Goal: Transaction & Acquisition: Purchase product/service

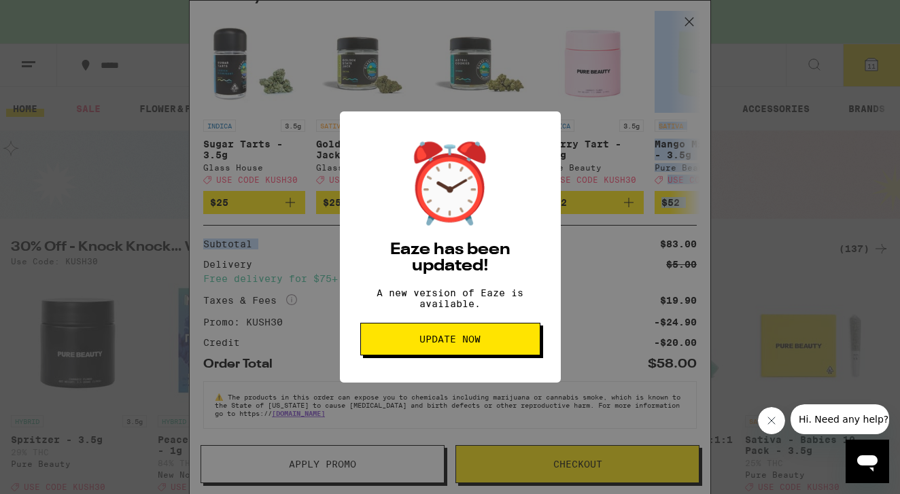
click at [447, 344] on span "Update Now" at bounding box center [449, 339] width 61 height 10
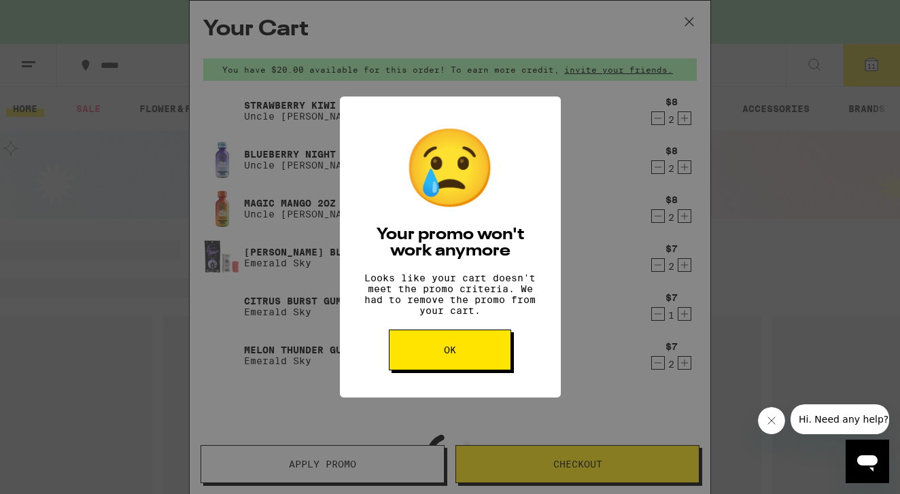
click at [448, 343] on button "OK" at bounding box center [450, 350] width 122 height 41
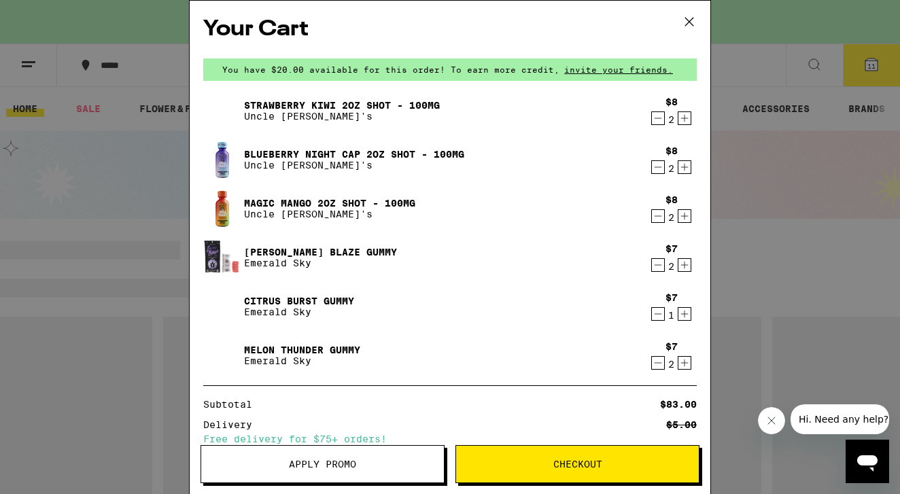
click at [690, 27] on icon at bounding box center [689, 22] width 20 height 20
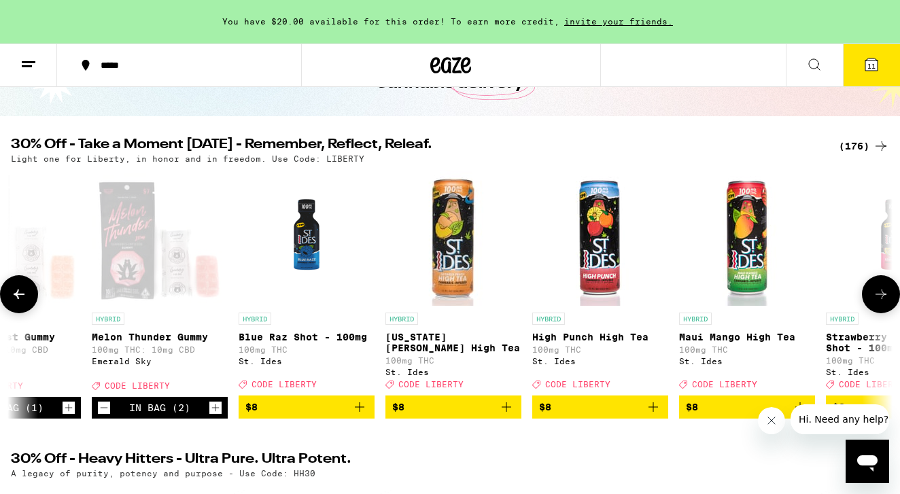
scroll to position [114, 0]
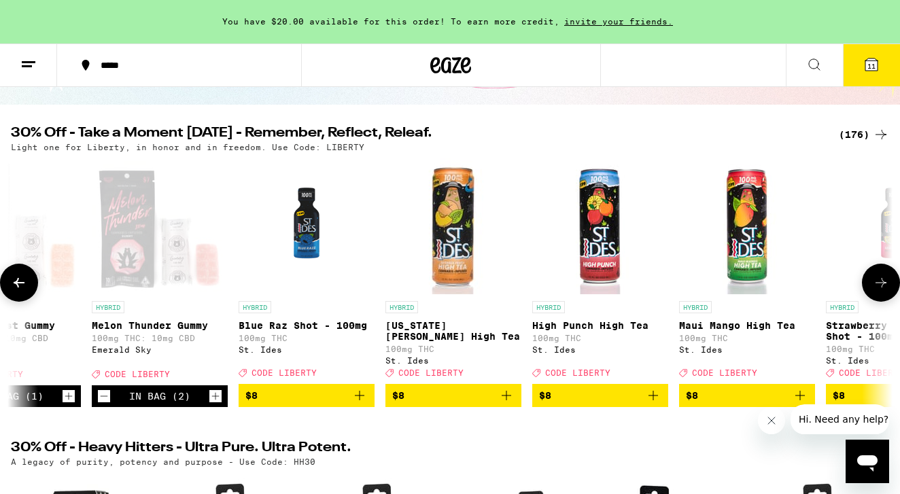
click at [361, 404] on icon "Add to bag" at bounding box center [359, 395] width 16 height 16
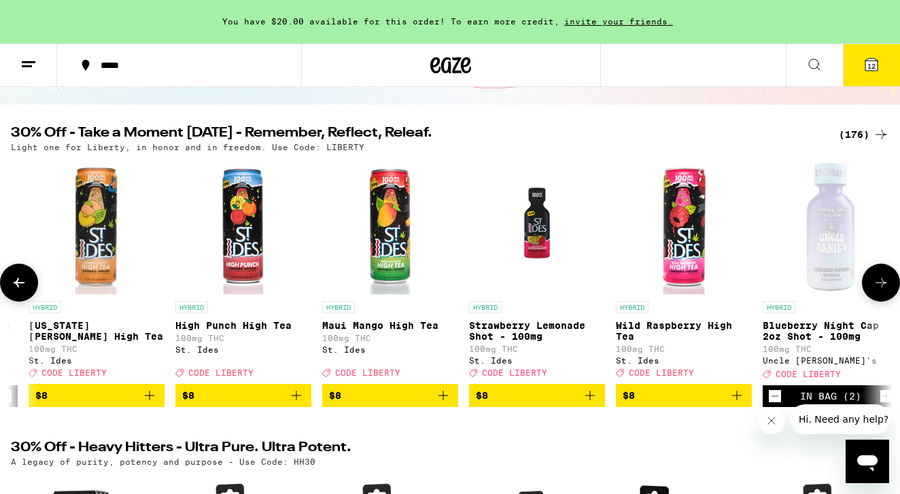
scroll to position [0, 3764]
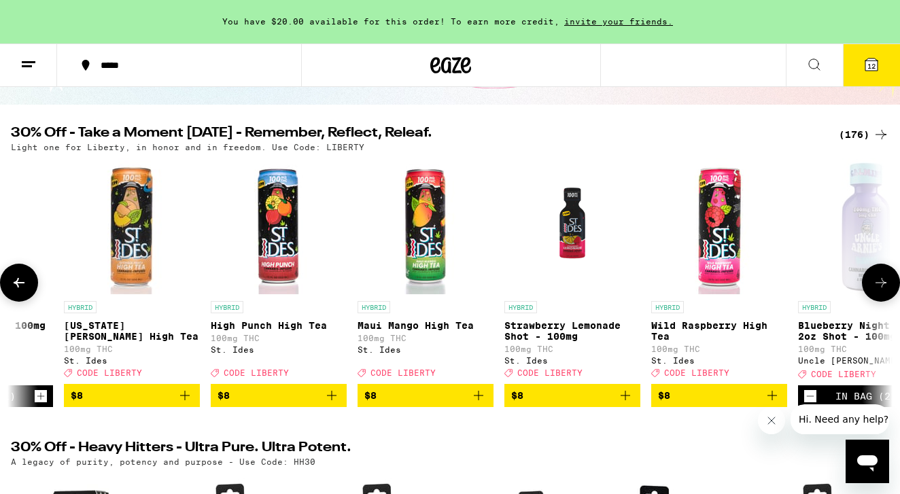
click at [627, 404] on icon "Add to bag" at bounding box center [625, 395] width 16 height 16
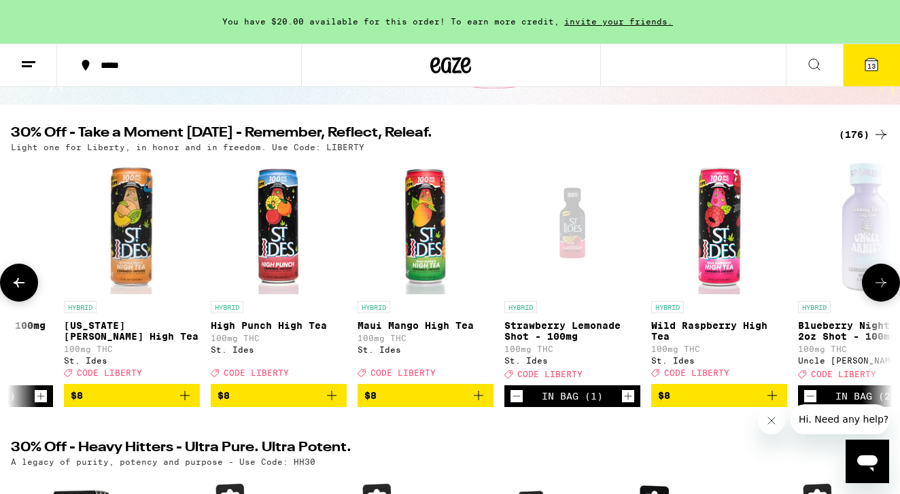
click at [328, 404] on icon "Add to bag" at bounding box center [332, 395] width 16 height 16
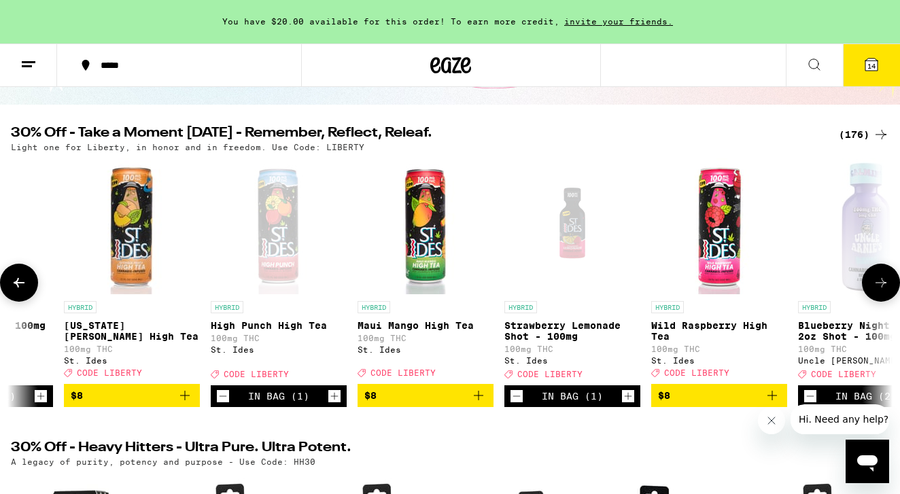
click at [483, 404] on icon "Add to bag" at bounding box center [478, 395] width 16 height 16
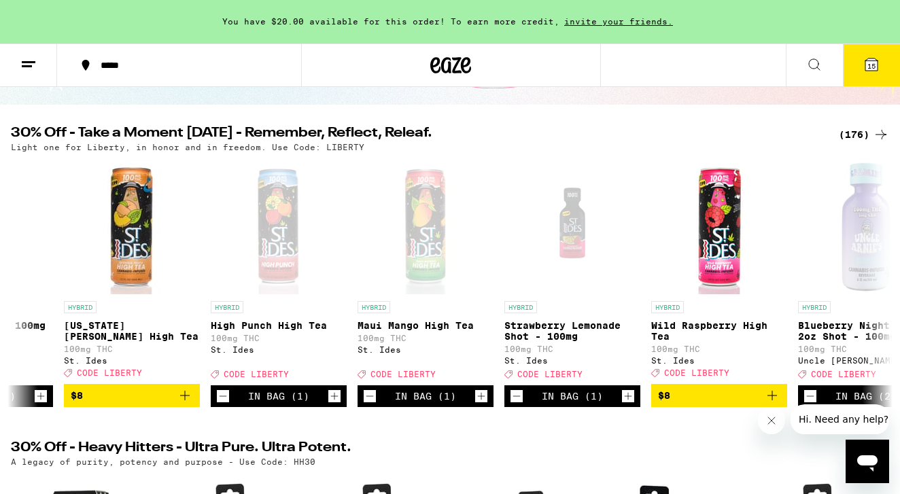
click at [862, 68] on button "15" at bounding box center [871, 65] width 57 height 42
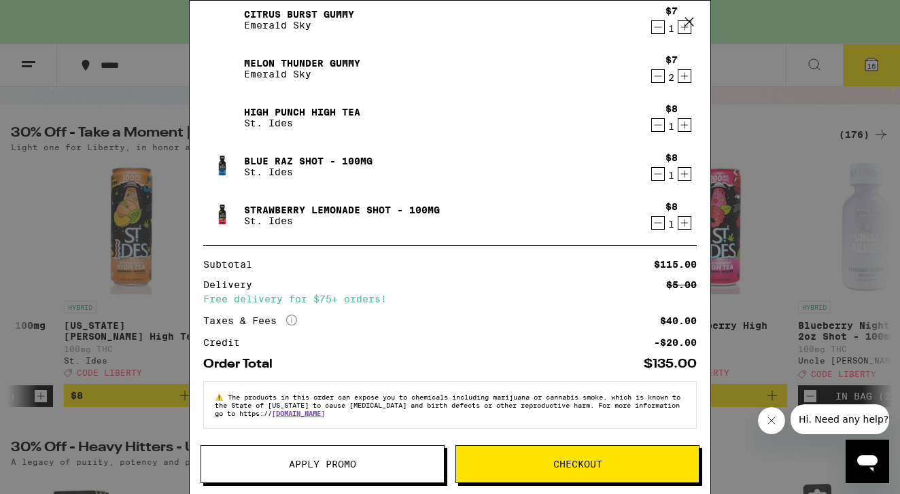
scroll to position [339, 0]
click at [325, 457] on button "Apply Promo" at bounding box center [323, 464] width 244 height 38
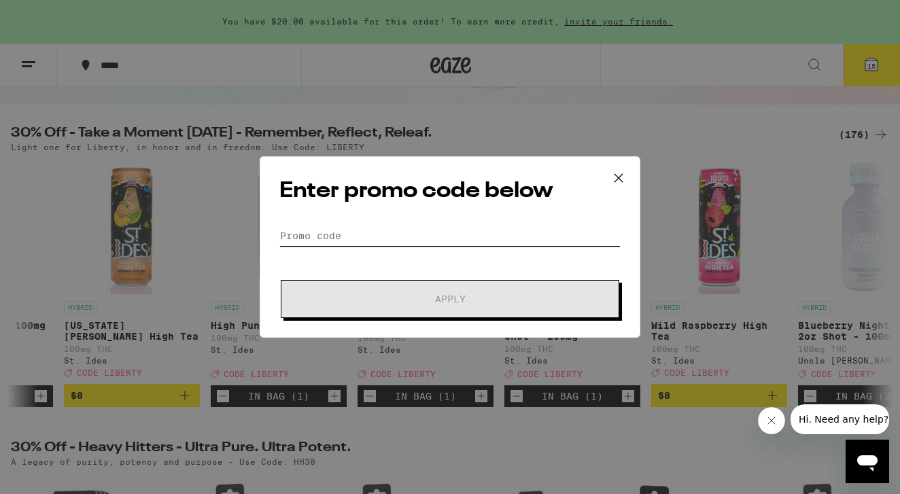
click at [376, 244] on input "Promo Code" at bounding box center [449, 236] width 341 height 20
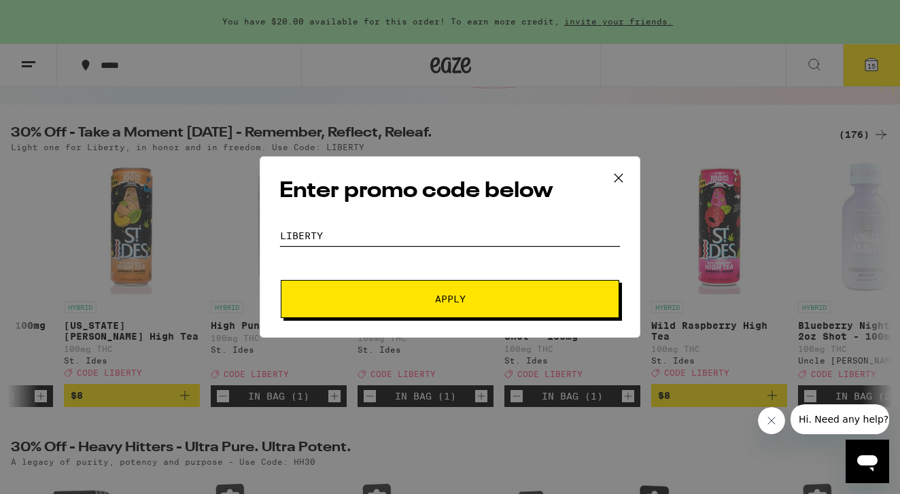
type input "liberty"
click at [422, 316] on button "Apply" at bounding box center [450, 299] width 338 height 38
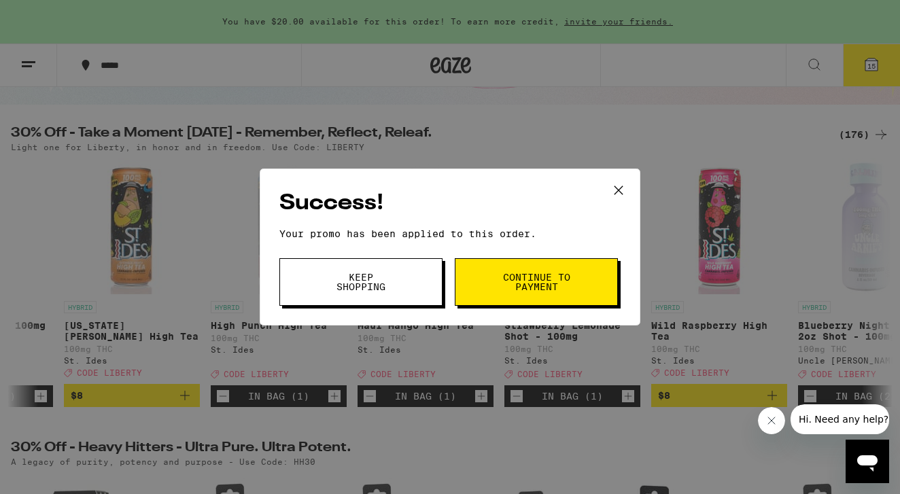
click at [430, 296] on button "Keep Shopping" at bounding box center [360, 282] width 163 height 48
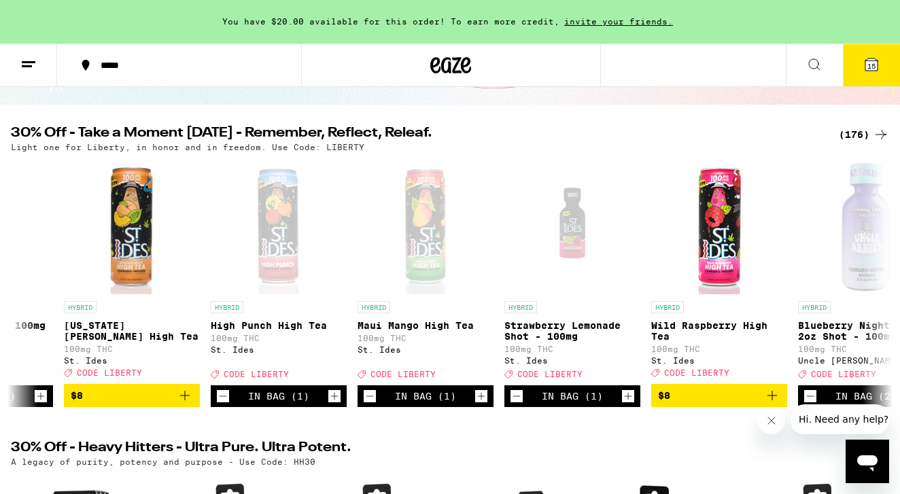
click at [867, 63] on span "15" at bounding box center [871, 66] width 8 height 8
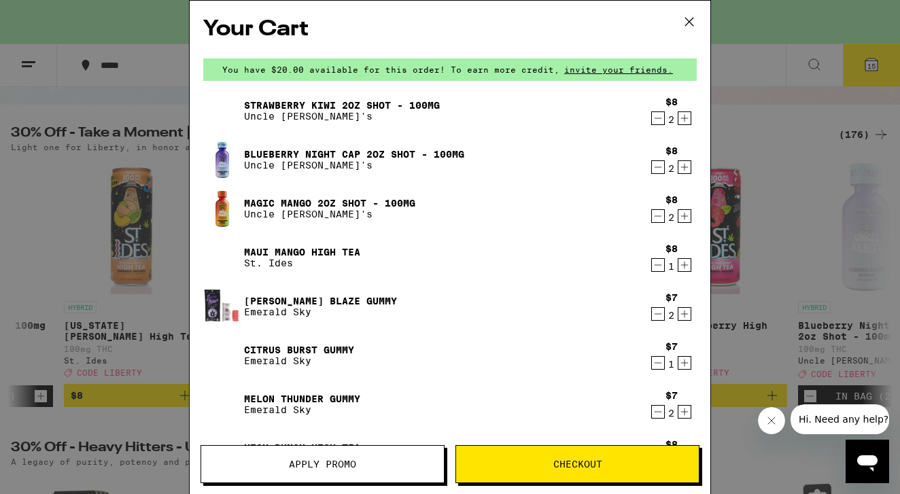
click at [132, 105] on div "Your Cart You have $20.00 available for this order! To earn more credit, invite…" at bounding box center [450, 247] width 900 height 494
